Goal: Find contact information: Find contact information

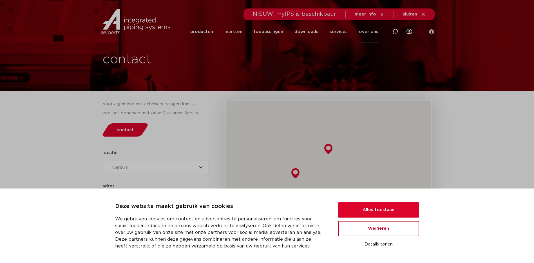
click at [382, 228] on button "Weigeren" at bounding box center [378, 228] width 81 height 15
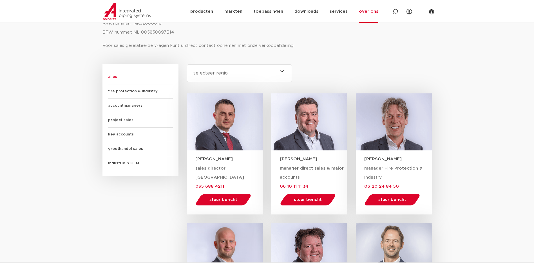
scroll to position [282, 0]
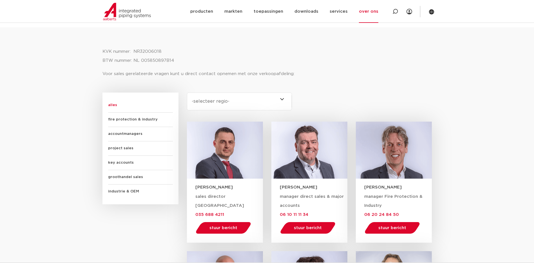
click at [139, 176] on span "groothandel sales" at bounding box center [140, 177] width 65 height 14
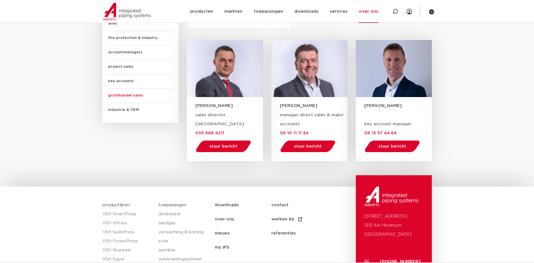
scroll to position [366, 0]
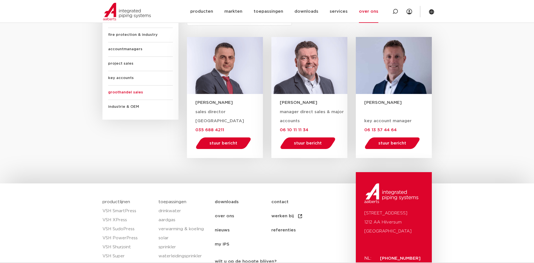
click at [119, 63] on span "project sales" at bounding box center [140, 64] width 65 height 14
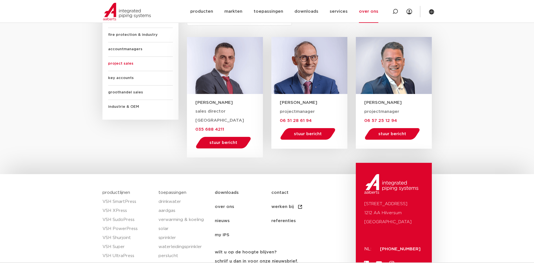
click at [128, 34] on span "fire protection & industry" at bounding box center [140, 35] width 65 height 14
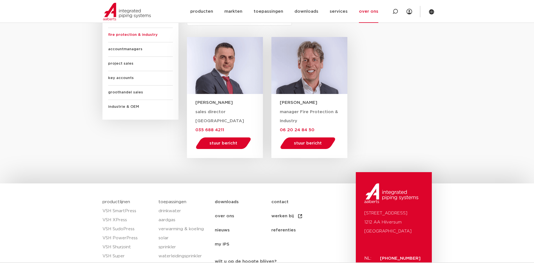
click at [131, 50] on span "accountmanagers" at bounding box center [140, 49] width 65 height 14
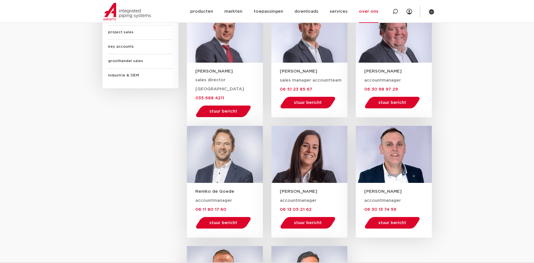
scroll to position [394, 0]
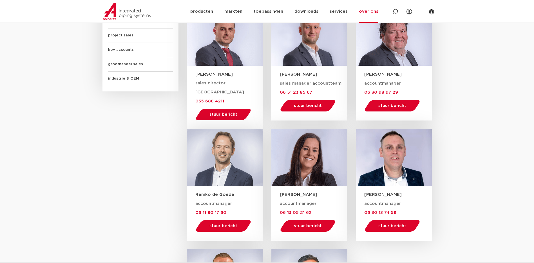
click at [129, 78] on span "industrie & OEM" at bounding box center [140, 79] width 65 height 14
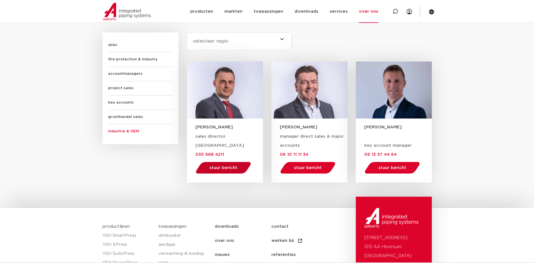
scroll to position [338, 0]
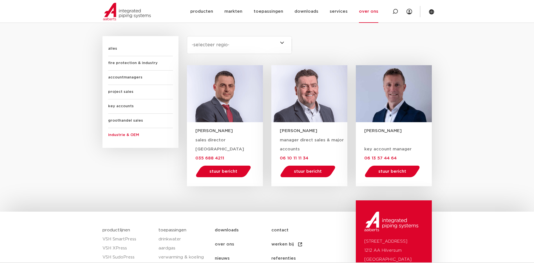
click at [120, 92] on span "project sales" at bounding box center [140, 92] width 65 height 14
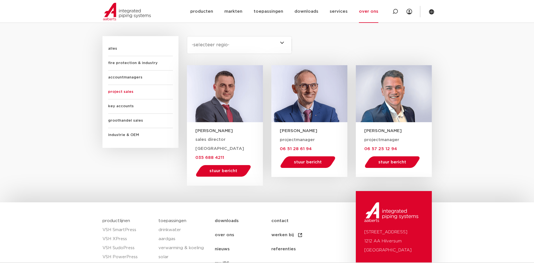
click at [125, 75] on span "accountmanagers" at bounding box center [140, 77] width 65 height 14
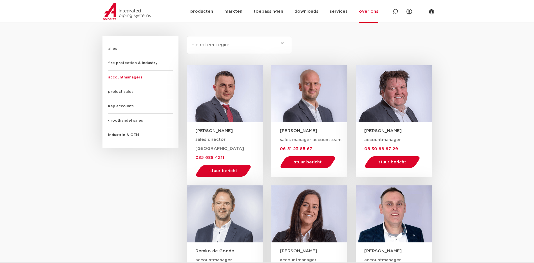
click at [116, 50] on span "alles" at bounding box center [140, 49] width 65 height 14
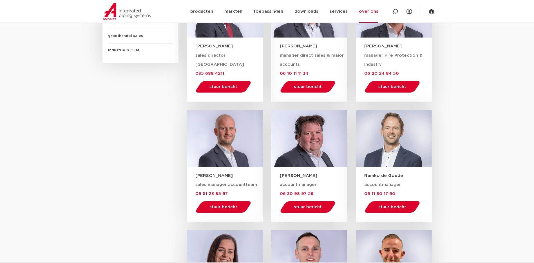
scroll to position [451, 0]
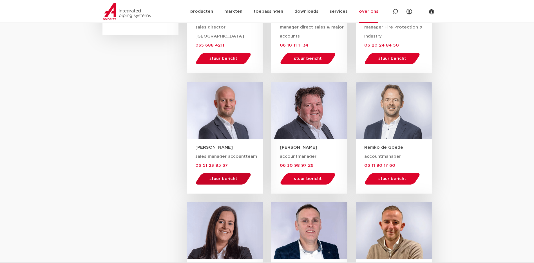
click at [232, 180] on span "stuur bericht" at bounding box center [224, 178] width 28 height 4
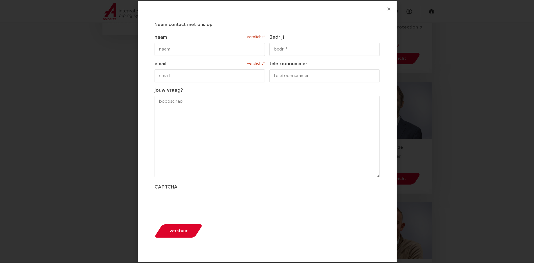
click at [387, 9] on icon "Close" at bounding box center [389, 9] width 4 height 4
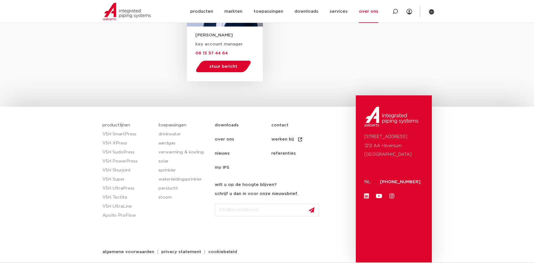
scroll to position [925, 0]
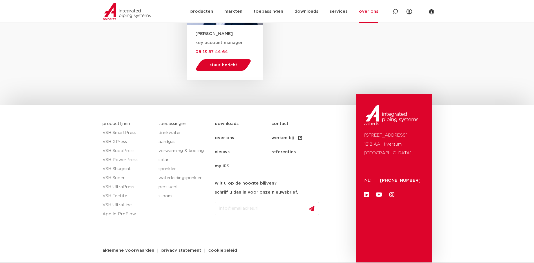
click at [279, 137] on link "werken bij" at bounding box center [300, 138] width 57 height 14
